Goal: Transaction & Acquisition: Book appointment/travel/reservation

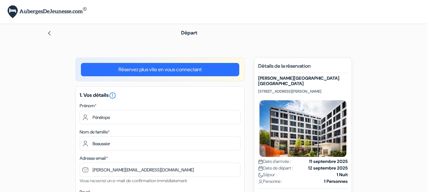
select select "67"
select select "13"
select select "2027"
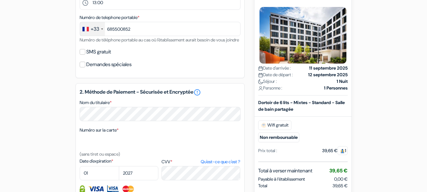
click at [397, 64] on form "Départ add_box MEININGER Hotel Genève Centre Charmilles Rue de Lyon 118, Genève…" at bounding box center [213, 57] width 427 height 520
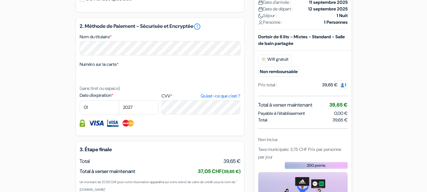
scroll to position [291, 0]
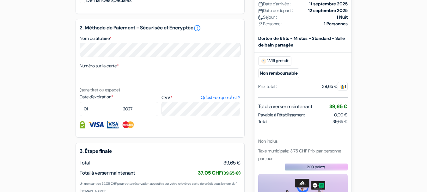
click at [172, 83] on div at bounding box center [160, 78] width 161 height 16
click at [106, 116] on select "01 02 03 04 05 06 07 08 09 10 11 12" at bounding box center [99, 109] width 39 height 14
click at [80, 109] on select "01 02 03 04 05 06 07 08 09 10 11 12" at bounding box center [99, 109] width 39 height 14
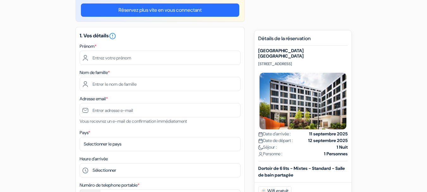
scroll to position [67, 0]
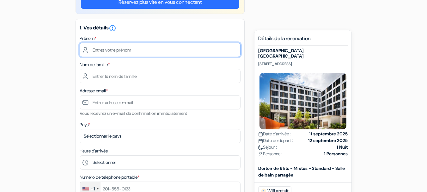
click at [125, 56] on input "text" at bounding box center [160, 50] width 161 height 14
type input "Pénélope"
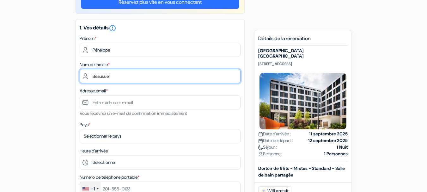
type input "Beaussier"
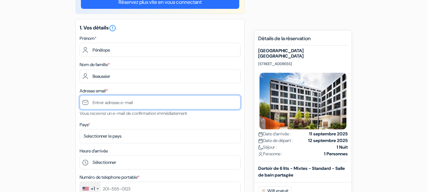
type input "P"
type input "o"
type input "[PERSON_NAME][EMAIL_ADDRESS][DOMAIN_NAME]"
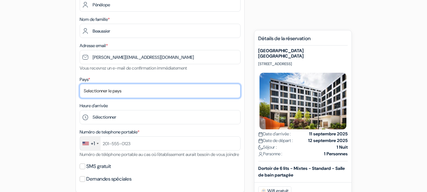
scroll to position [114, 0]
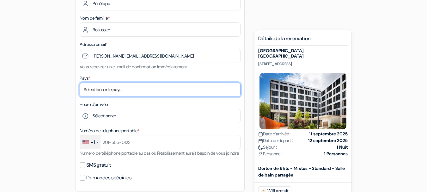
click at [117, 87] on select "Selectionner le pays Abkhazie [GEOGRAPHIC_DATA] [GEOGRAPHIC_DATA] Du [GEOGRAPHI…" at bounding box center [160, 89] width 161 height 14
select select "67"
click at [80, 82] on select "Selectionner le pays Abkhazie [GEOGRAPHIC_DATA] [GEOGRAPHIC_DATA] Du [GEOGRAPHI…" at bounding box center [160, 89] width 161 height 14
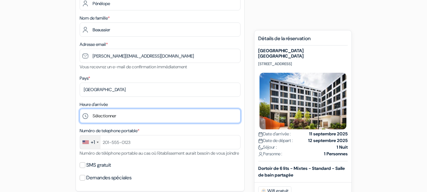
click at [101, 112] on select "Sélectionner 1:00 2:00 3:00 4:00 5:00 6:00 7:00 8:00 9:00 10:00 11:00 12:00 13:…" at bounding box center [160, 116] width 161 height 14
select select "13"
click at [80, 109] on select "Sélectionner 1:00 2:00 3:00 4:00 5:00 6:00 7:00 8:00 9:00 10:00 11:00 12:00 13:…" at bounding box center [160, 116] width 161 height 14
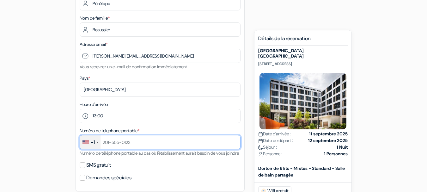
click at [121, 144] on input "text" at bounding box center [160, 142] width 161 height 14
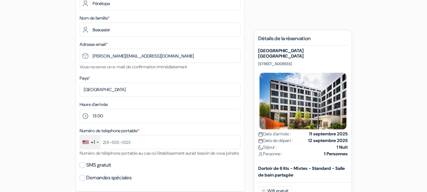
click at [90, 140] on div "+1" at bounding box center [90, 142] width 21 height 14
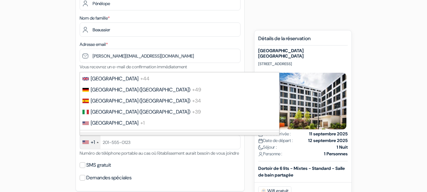
scroll to position [0, 0]
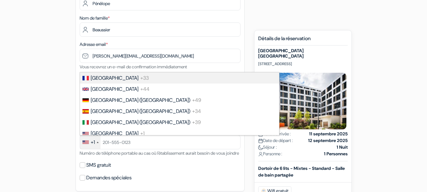
click at [140, 78] on span "+33" at bounding box center [144, 78] width 9 height 7
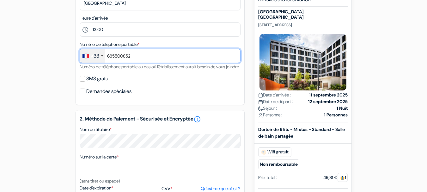
scroll to position [202, 0]
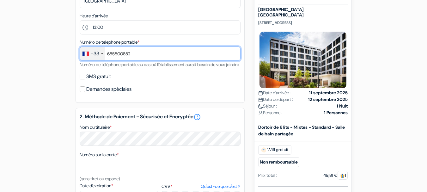
type input "685500852"
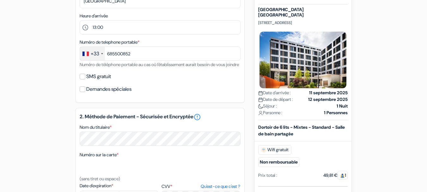
click at [101, 115] on div "2. Méthode de Paiement - Sécurisée et Encryptée error_outline Nom du titulaire …" at bounding box center [159, 167] width 169 height 118
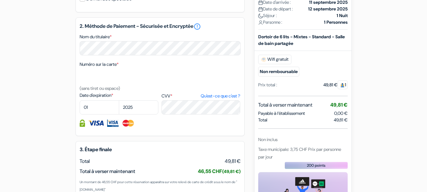
scroll to position [293, 0]
click at [152, 111] on select "2025 2026 2027 2028 2029 2030 2031 2032 2033 2034 2035 2036 2037 2038 2039 2040…" at bounding box center [138, 107] width 39 height 14
select select "2027"
click at [119, 107] on select "2025 2026 2027 2028 2029 2030 2031 2032 2033 2034 2035 2036 2037 2038 2039 2040…" at bounding box center [138, 107] width 39 height 14
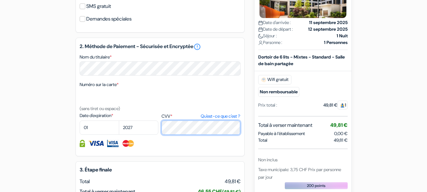
scroll to position [274, 0]
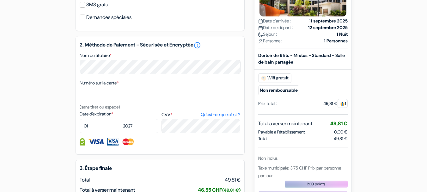
click at [293, 95] on small "Non remboursable" at bounding box center [278, 90] width 41 height 10
click at [323, 109] on div "Prix total : 49,81 € 1" at bounding box center [302, 103] width 97 height 12
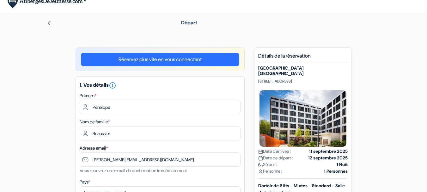
scroll to position [0, 0]
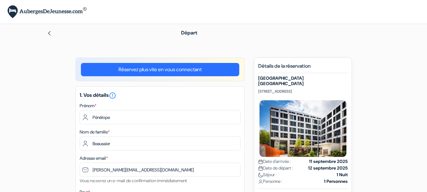
click at [51, 32] on img at bounding box center [49, 33] width 5 height 5
